Goal: Task Accomplishment & Management: Use online tool/utility

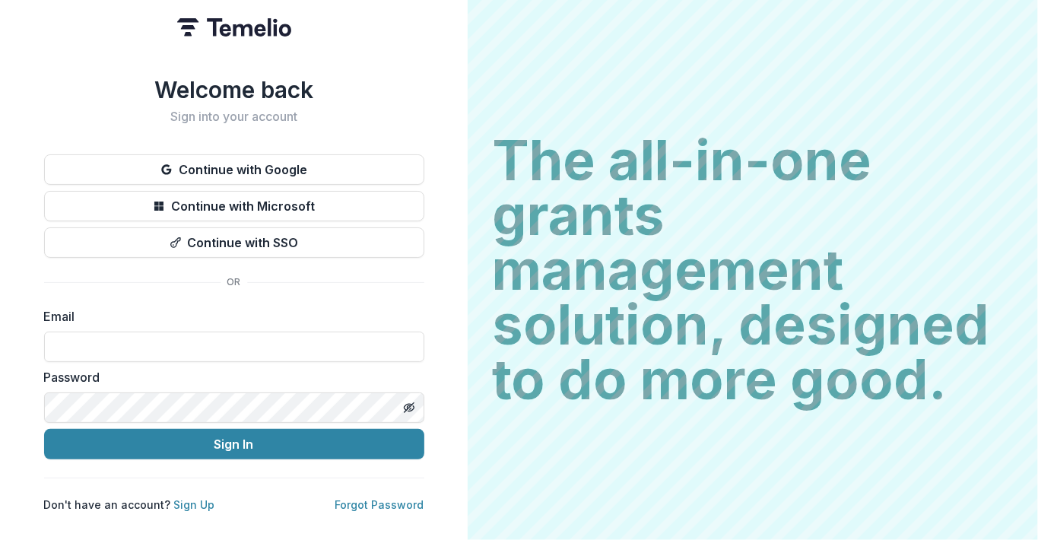
type input "**********"
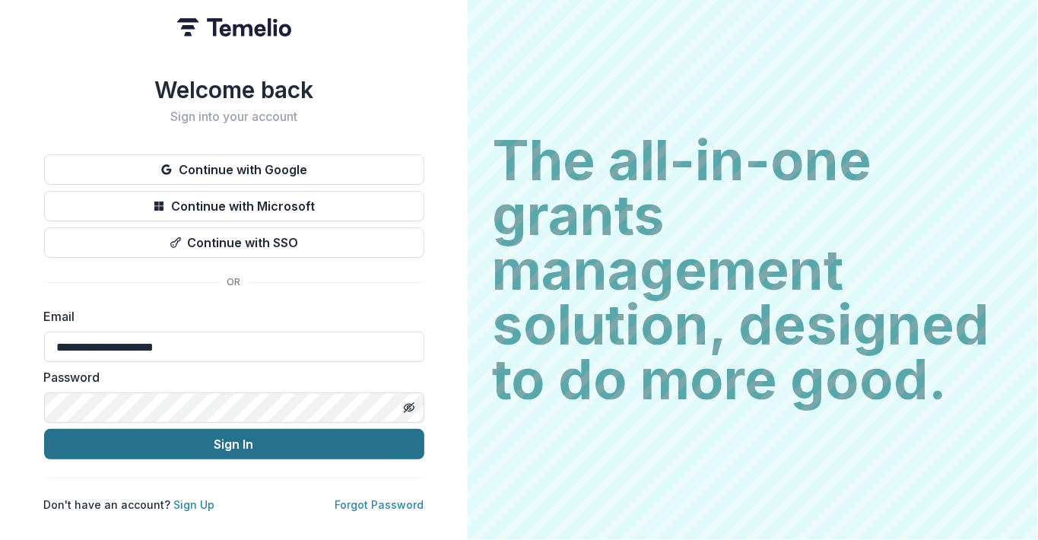
click at [240, 442] on button "Sign In" at bounding box center [234, 444] width 380 height 30
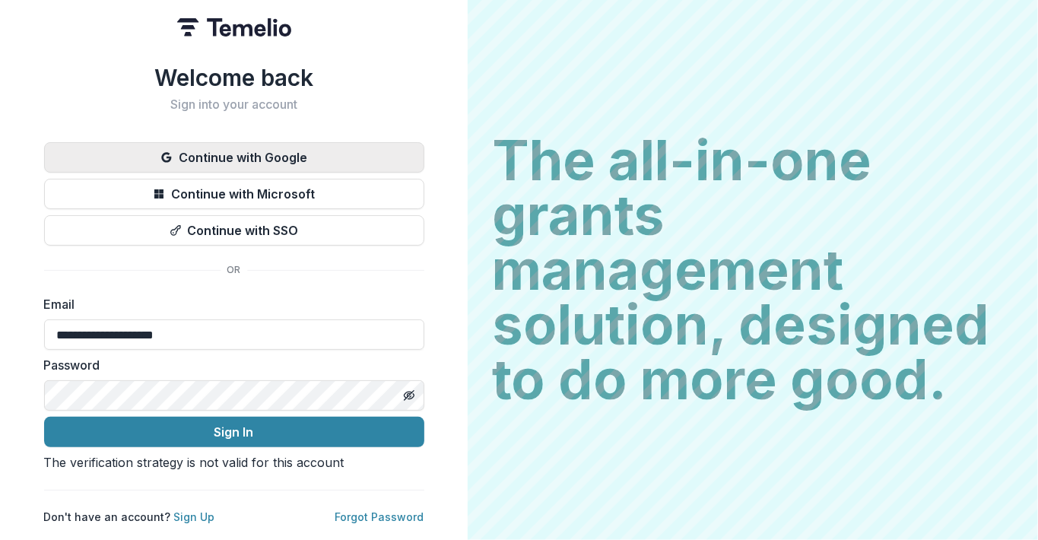
click at [224, 145] on button "Continue with Google" at bounding box center [234, 157] width 380 height 30
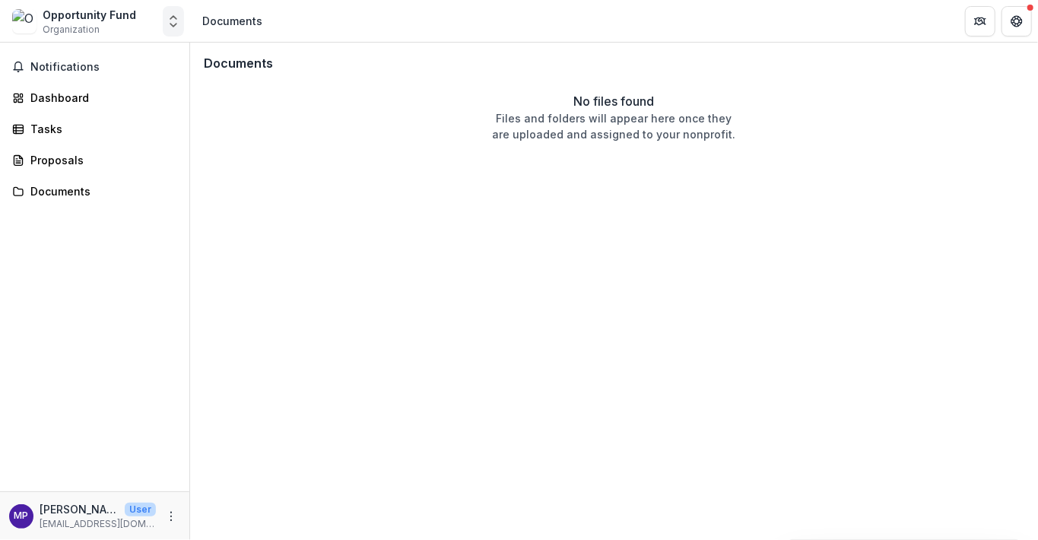
click at [171, 21] on icon "Open entity switcher" at bounding box center [173, 21] width 15 height 15
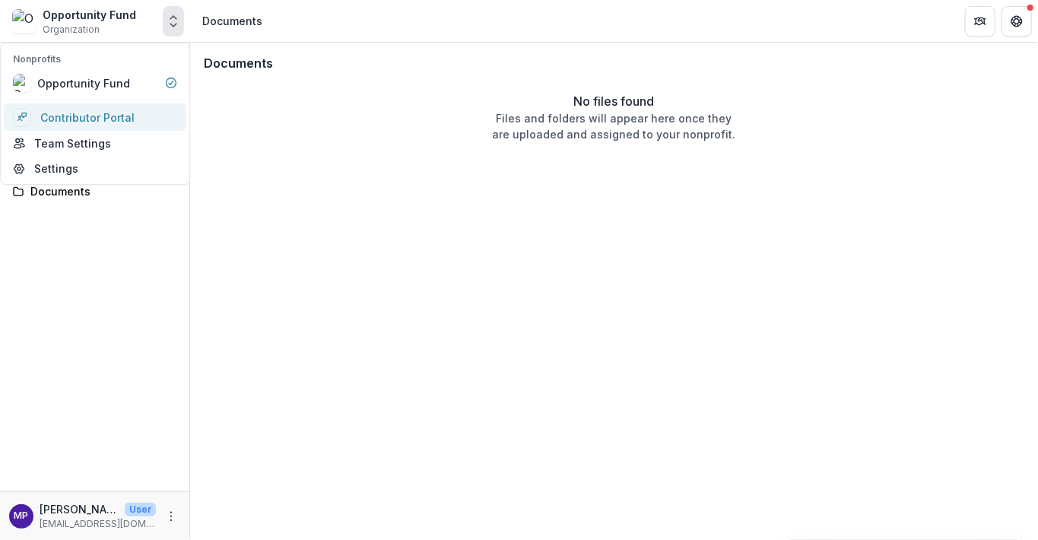
click at [107, 116] on link "Contributor Portal" at bounding box center [95, 116] width 183 height 27
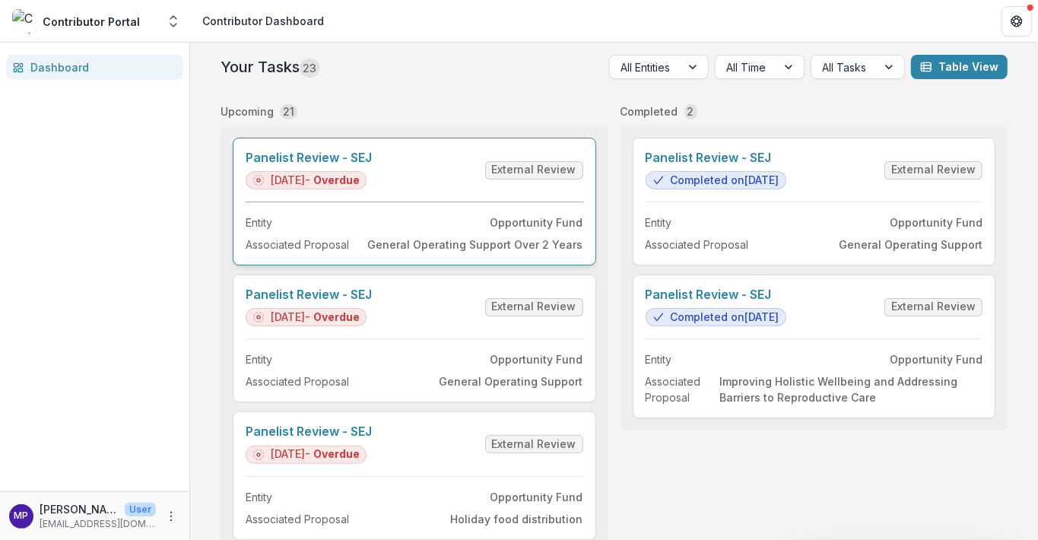
click at [310, 158] on link "Panelist Review - SEJ" at bounding box center [309, 158] width 126 height 14
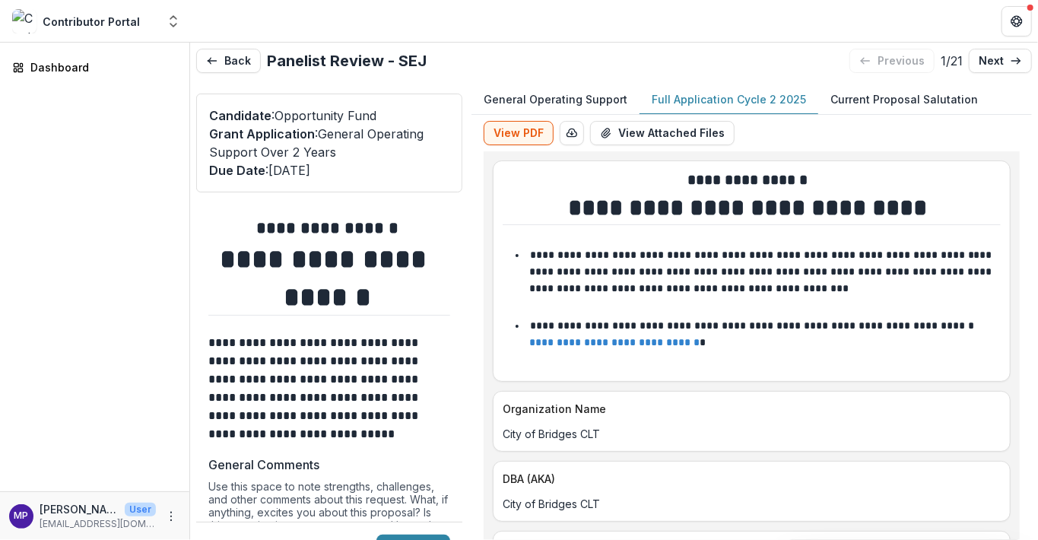
click at [700, 97] on p "Full Application Cycle 2 2025" at bounding box center [729, 99] width 154 height 16
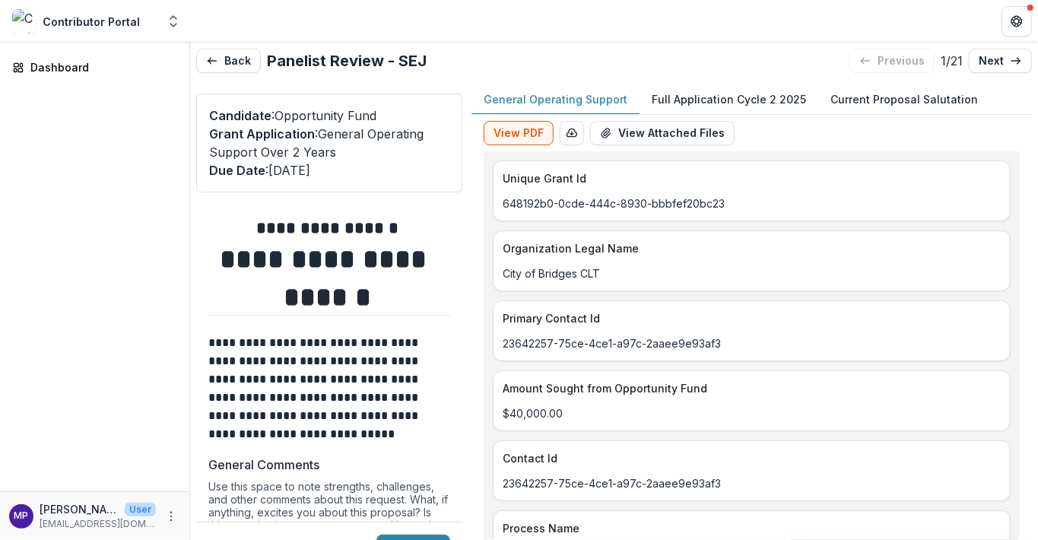
click at [570, 96] on p "General Operating Support" at bounding box center [556, 99] width 144 height 16
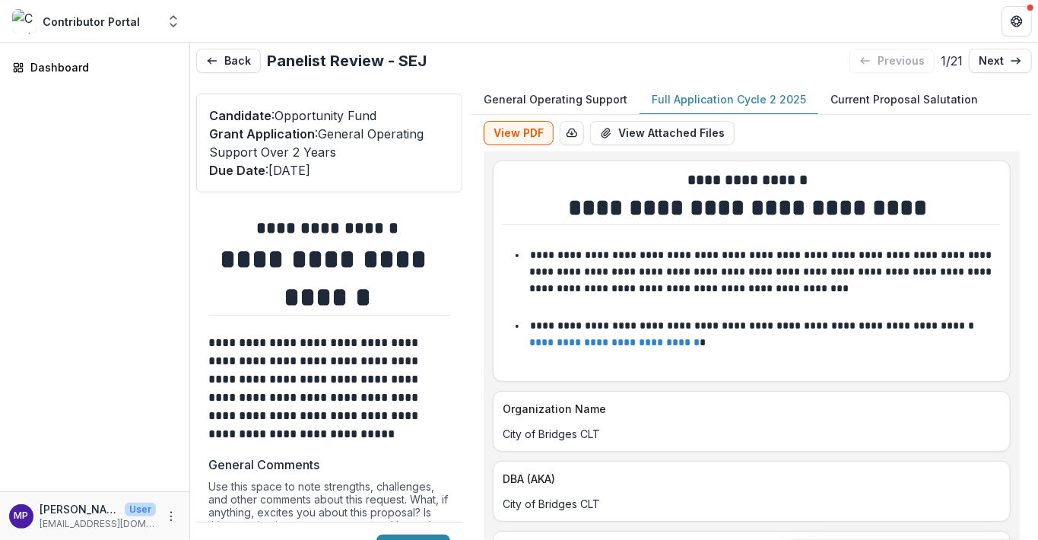
click at [701, 93] on p "Full Application Cycle 2 2025" at bounding box center [729, 99] width 154 height 16
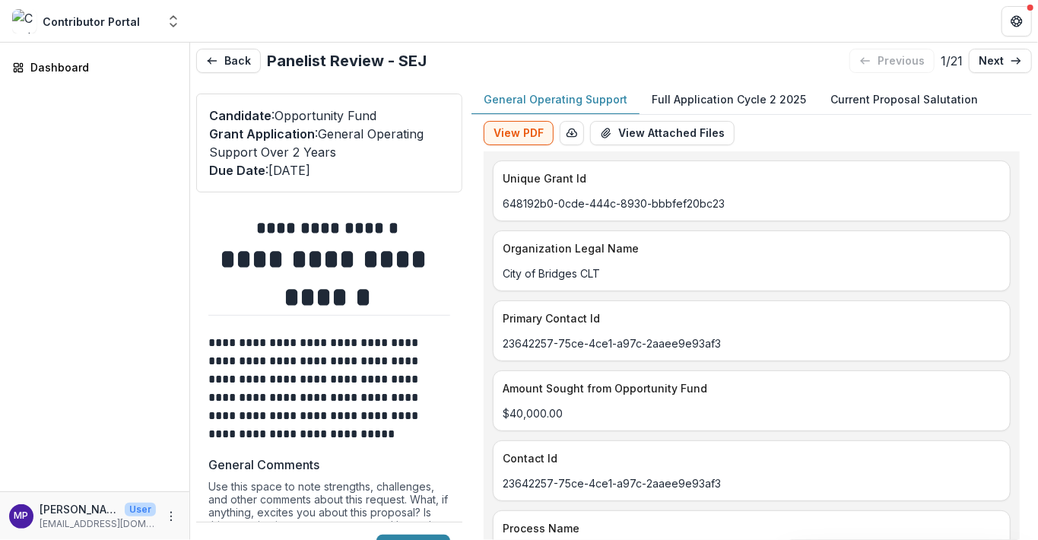
click at [581, 96] on p "General Operating Support" at bounding box center [556, 99] width 144 height 16
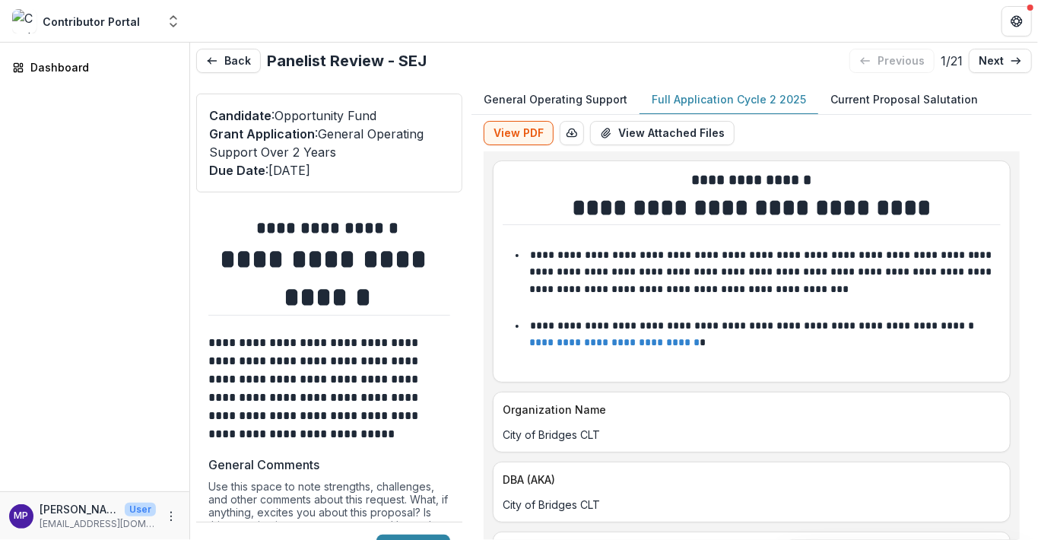
click at [716, 98] on p "Full Application Cycle 2 2025" at bounding box center [729, 99] width 154 height 16
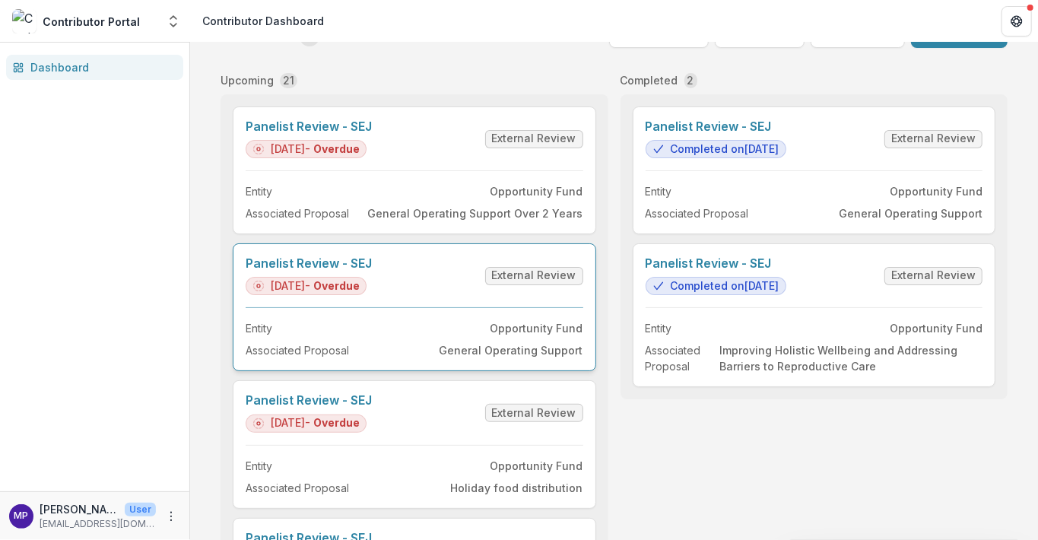
click at [335, 262] on link "Panelist Review - SEJ" at bounding box center [309, 263] width 126 height 14
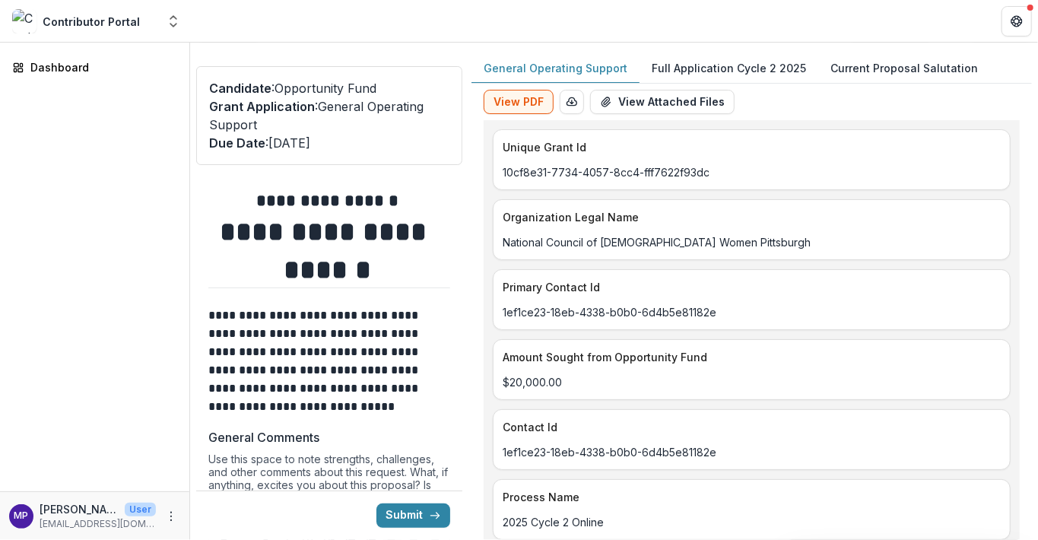
click at [570, 67] on p "General Operating Support" at bounding box center [556, 68] width 144 height 16
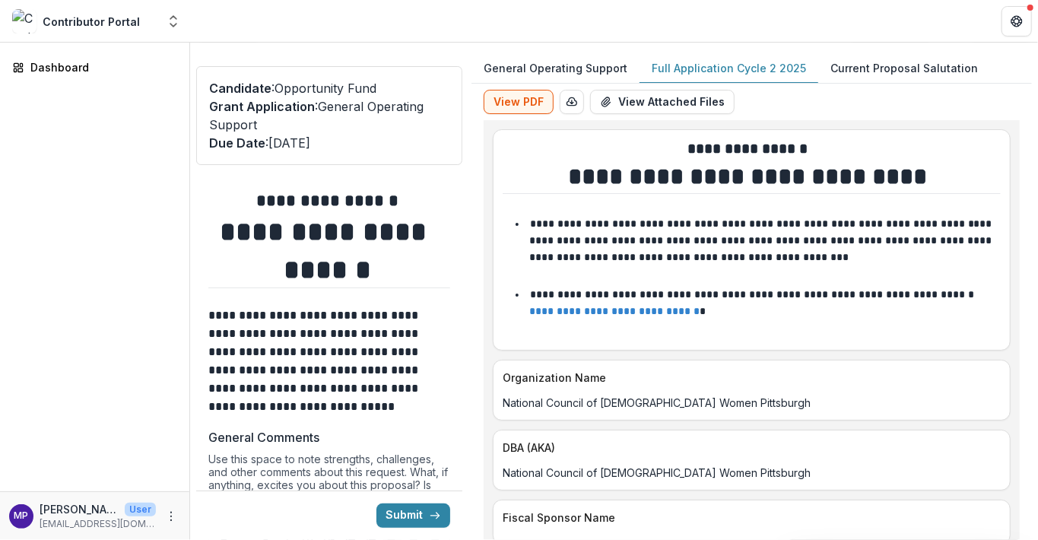
click at [718, 65] on p "Full Application Cycle 2 2025" at bounding box center [729, 68] width 154 height 16
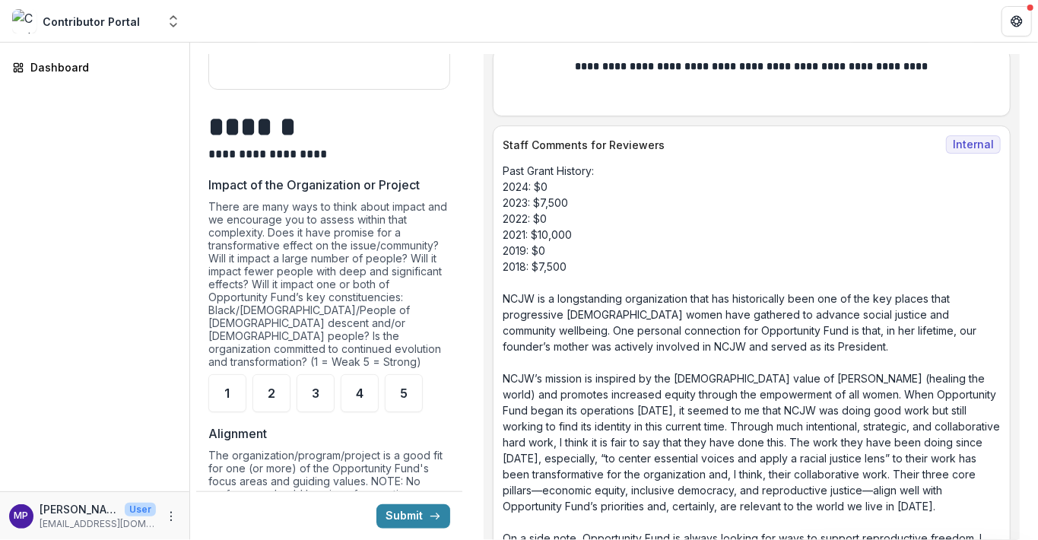
scroll to position [688, 0]
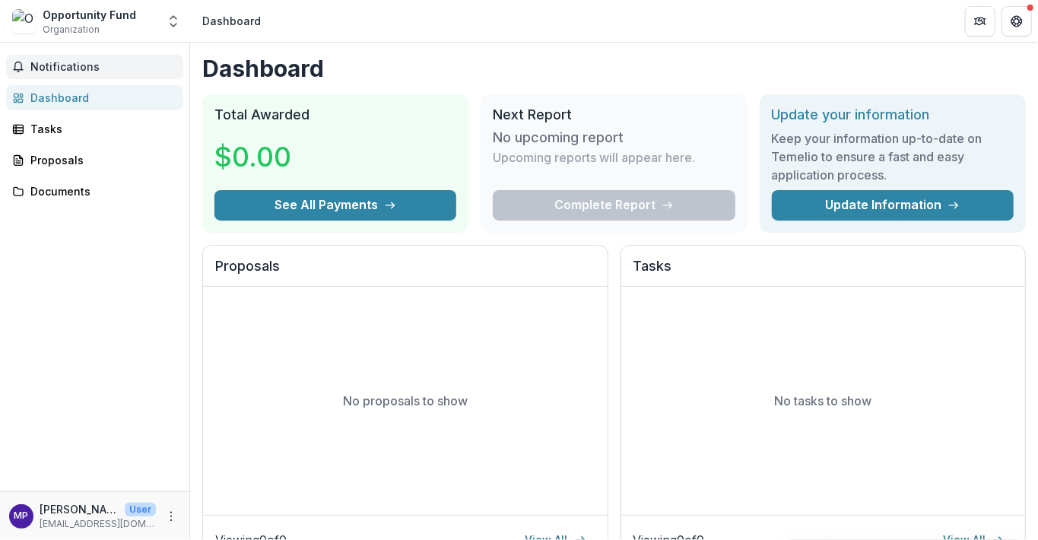
click at [50, 67] on span "Notifications" at bounding box center [103, 67] width 147 height 13
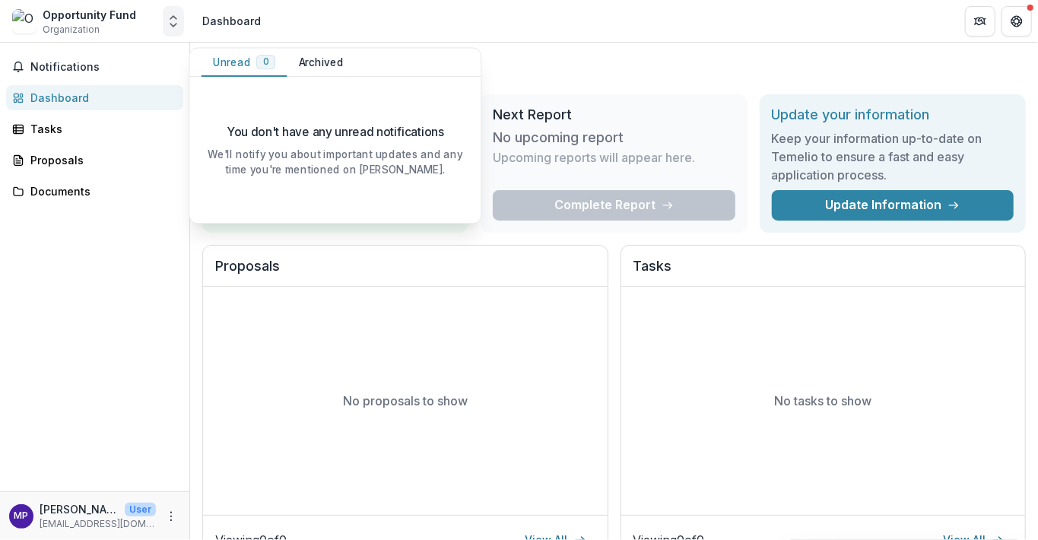
click at [174, 25] on icon "Open entity switcher" at bounding box center [173, 21] width 15 height 15
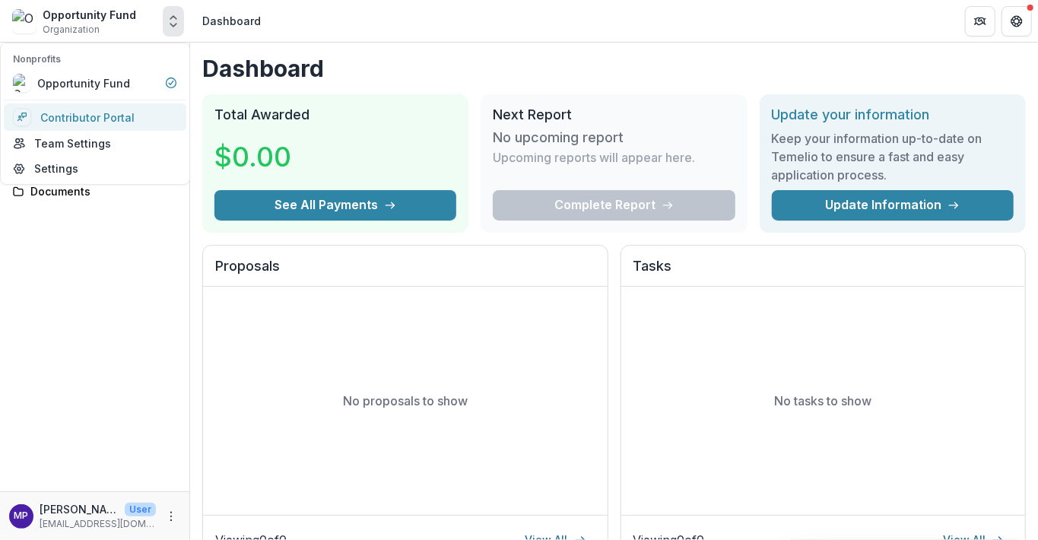
click at [89, 119] on link "Contributor Portal" at bounding box center [95, 116] width 183 height 27
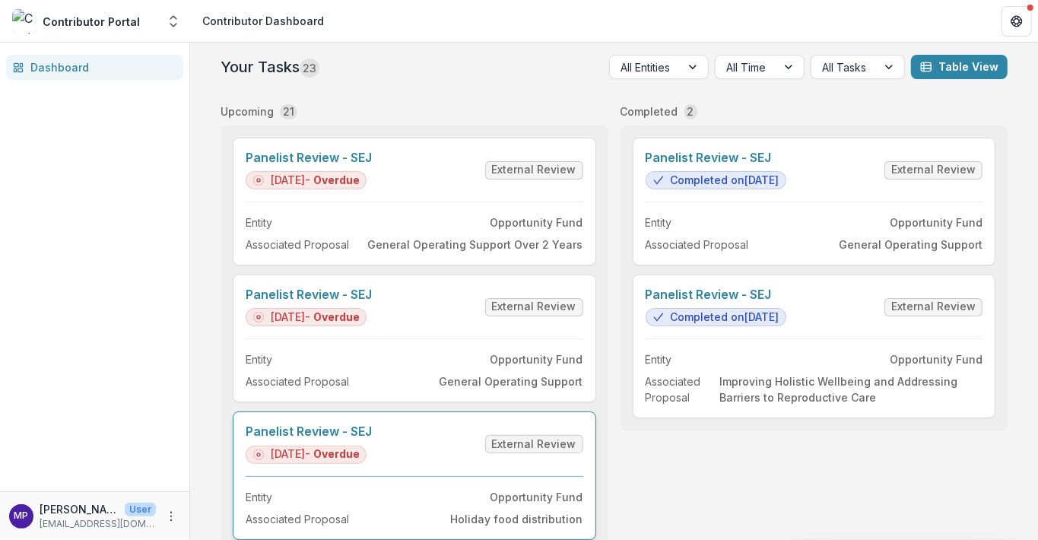
click at [309, 428] on link "Panelist Review - SEJ" at bounding box center [309, 432] width 126 height 14
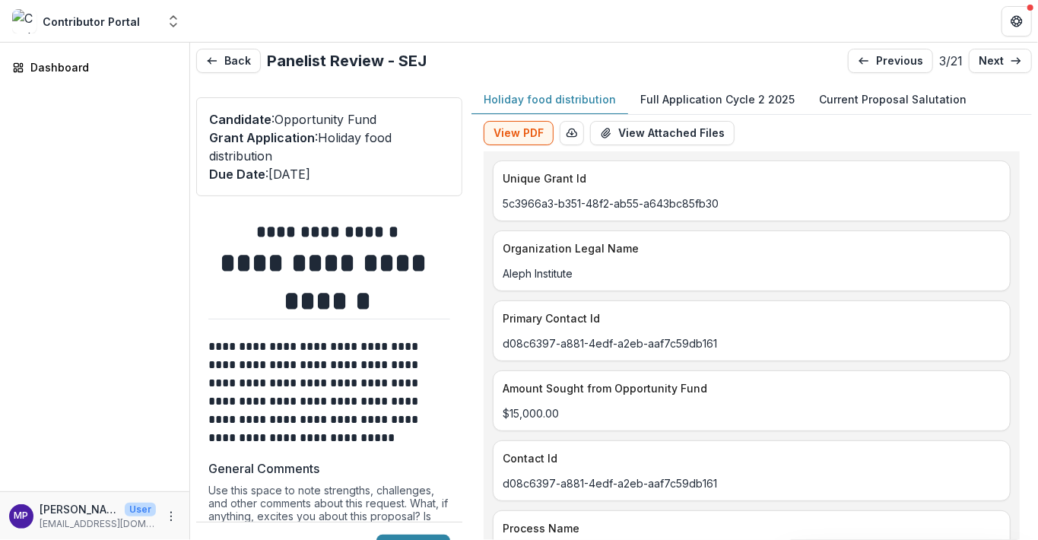
click at [555, 96] on p "Holiday food distribution" at bounding box center [550, 99] width 132 height 16
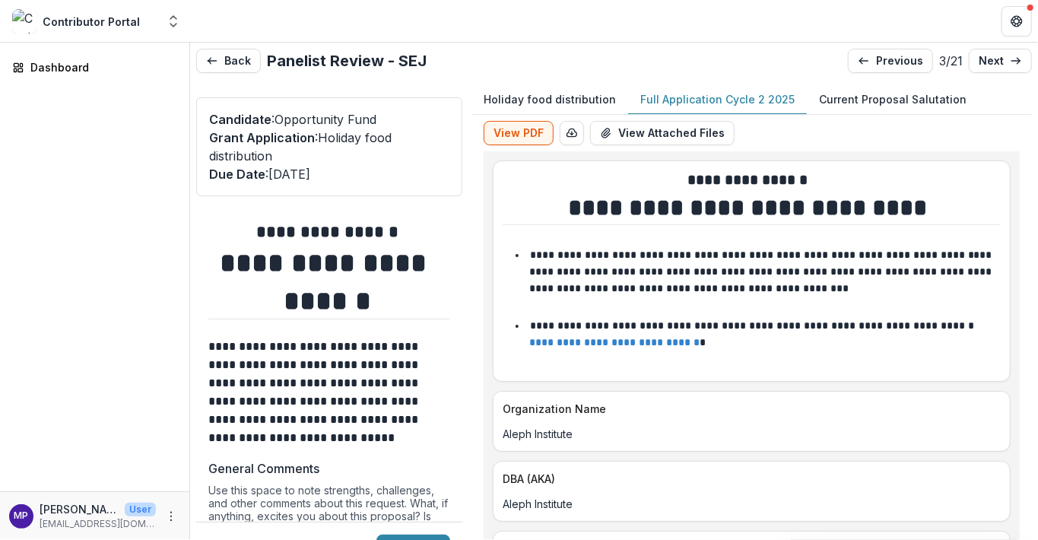
click at [676, 99] on p "Full Application Cycle 2 2025" at bounding box center [718, 99] width 154 height 16
click at [324, 12] on header at bounding box center [614, 21] width 848 height 42
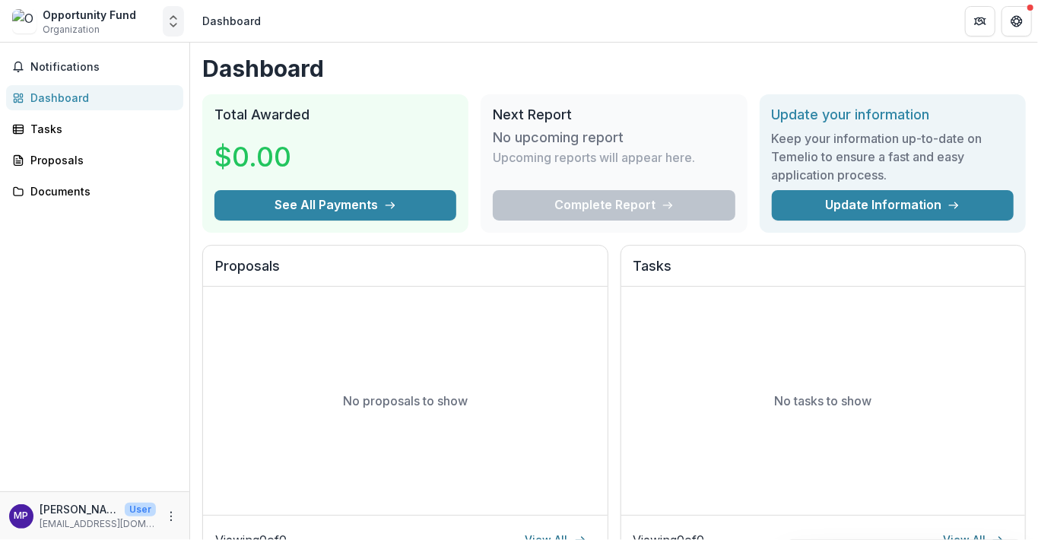
click at [180, 21] on icon "Open entity switcher" at bounding box center [173, 21] width 15 height 15
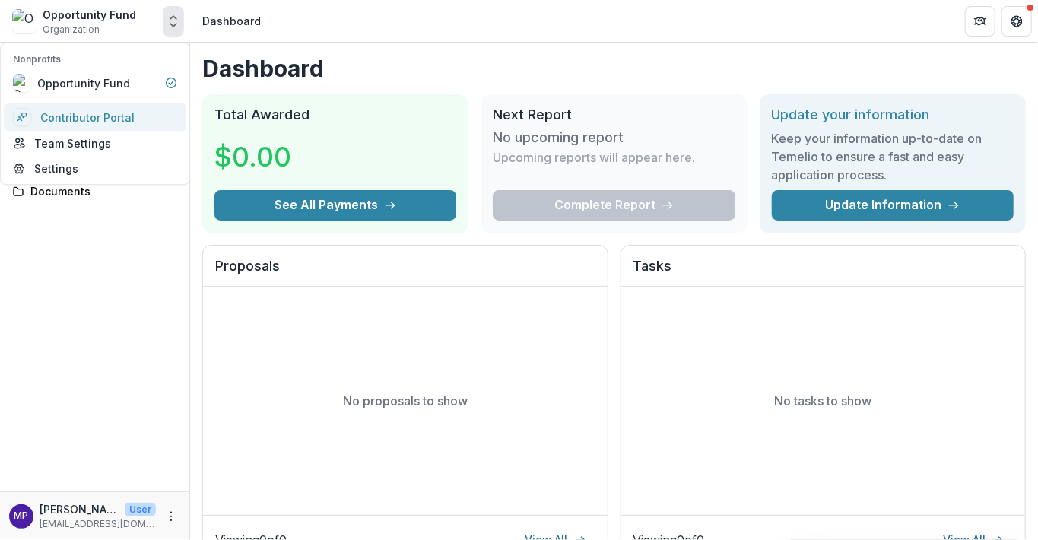
click at [95, 116] on link "Contributor Portal" at bounding box center [95, 116] width 183 height 27
